Goal: Use online tool/utility: Utilize a website feature to perform a specific function

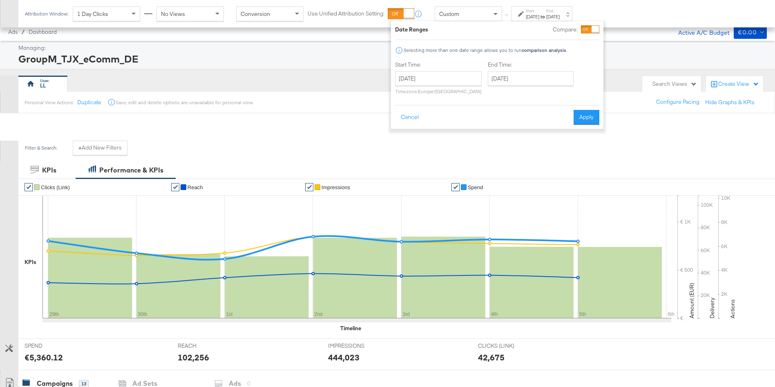
scroll to position [331, 0]
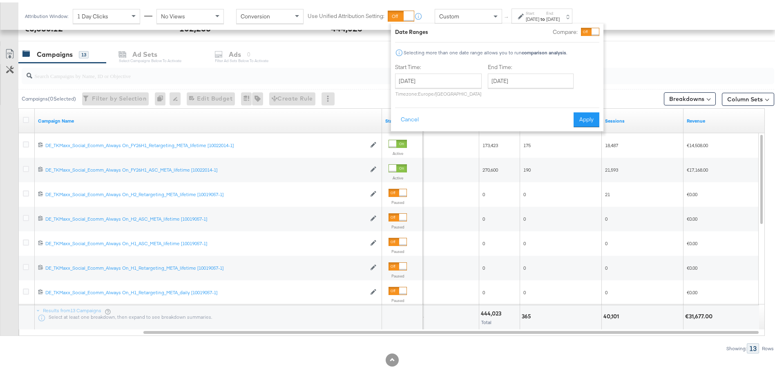
click at [658, 46] on div "Campaigns 13 Ad Sets Select Campaigns below to activate Ads 0 Filter Ad Sets be…" at bounding box center [401, 52] width 766 height 18
click at [704, 312] on div "€31,677.00" at bounding box center [700, 314] width 30 height 8
copy div "31,677.00"
click at [751, 93] on button "Column Sets" at bounding box center [748, 96] width 52 height 13
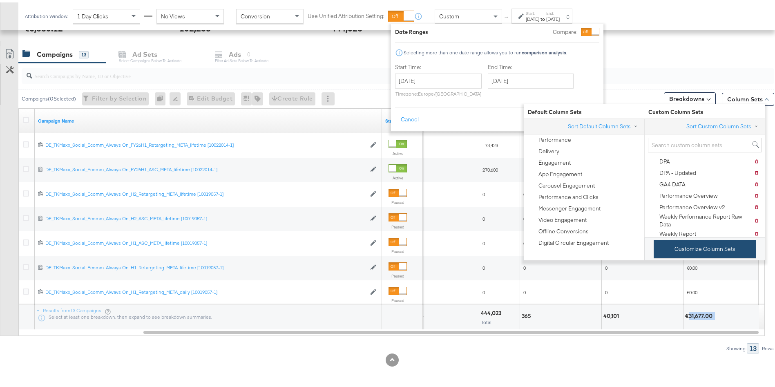
click at [693, 247] on button "Customize Column Sets" at bounding box center [704, 246] width 102 height 18
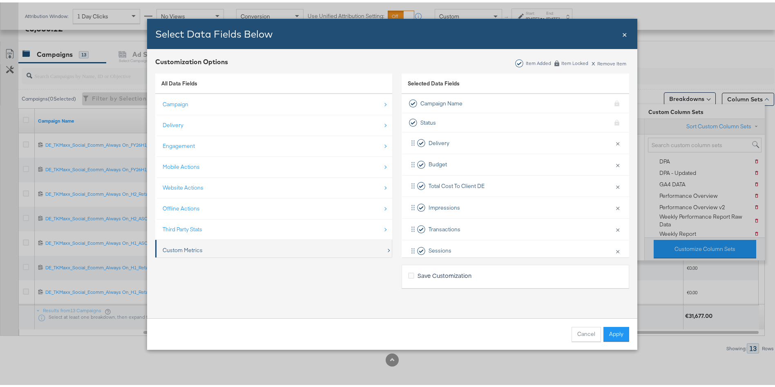
click at [177, 249] on div "Custom Metrics" at bounding box center [183, 248] width 40 height 8
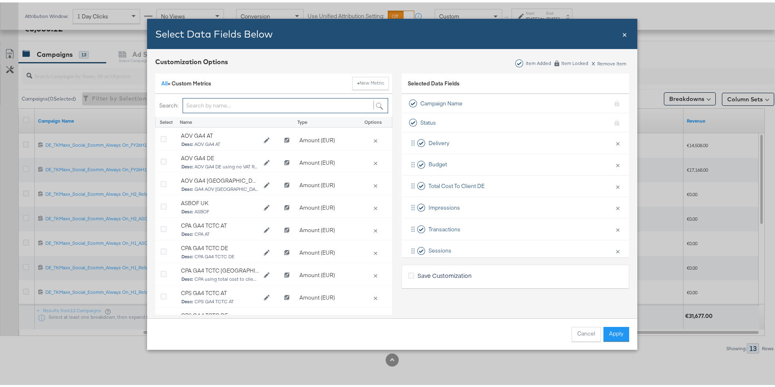
click at [206, 99] on input "Bulk Add Locations Modal" at bounding box center [285, 103] width 205 height 15
type input "revenue"
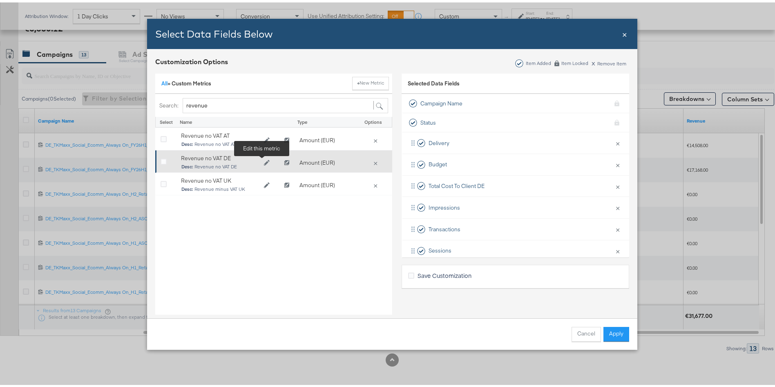
click at [259, 161] on button "Edit Revenue no VAT DE" at bounding box center [266, 160] width 16 height 12
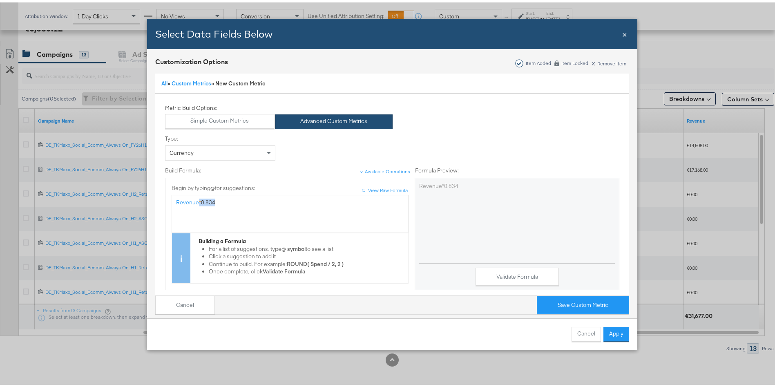
drag, startPoint x: 216, startPoint y: 205, endPoint x: 194, endPoint y: 204, distance: 21.7
click at [194, 204] on div "Revenue * 0.834" at bounding box center [290, 211] width 228 height 31
copy div "* 0.834"
